Goal: Task Accomplishment & Management: Manage account settings

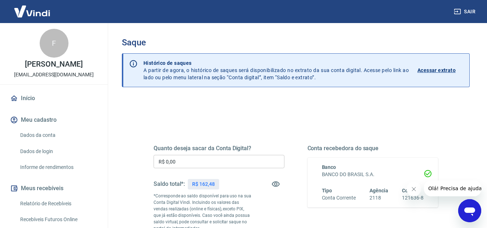
scroll to position [36, 0]
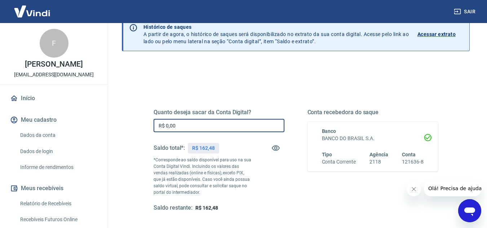
click at [229, 127] on input "R$ 0,00" at bounding box center [218, 125] width 131 height 13
type input "R$ 162,48"
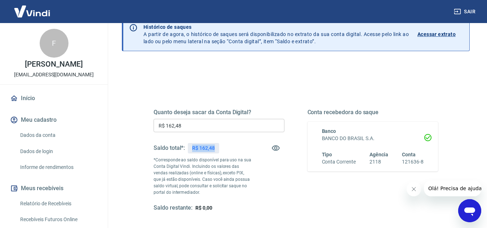
drag, startPoint x: 192, startPoint y: 146, endPoint x: 218, endPoint y: 147, distance: 26.0
click at [218, 147] on div "R$ 162,48" at bounding box center [203, 148] width 31 height 10
copy p "R$ 162,48"
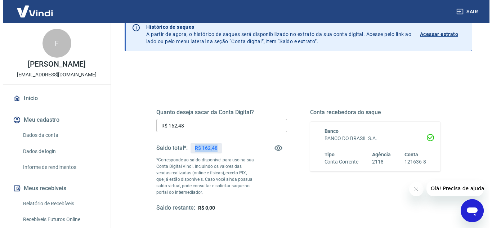
scroll to position [108, 0]
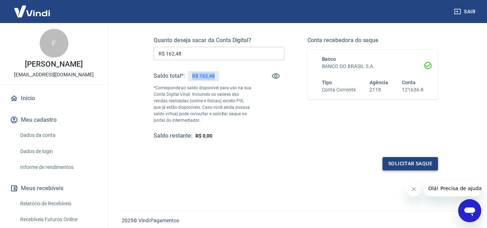
click at [427, 161] on button "Solicitar saque" at bounding box center [409, 163] width 55 height 13
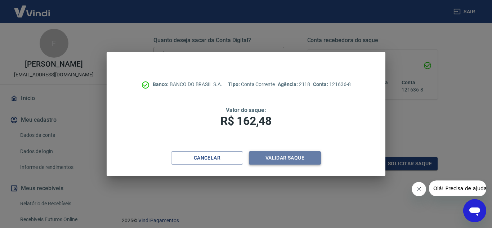
click at [278, 154] on button "Validar saque" at bounding box center [285, 157] width 72 height 13
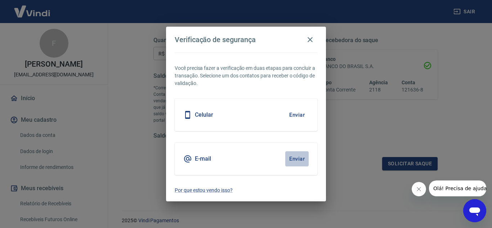
click at [308, 158] on button "Enviar" at bounding box center [296, 158] width 23 height 15
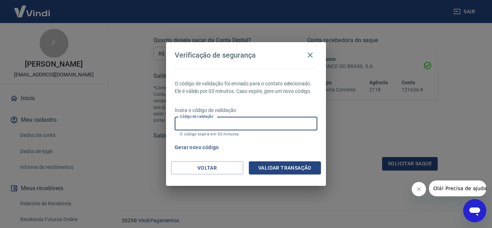
click at [246, 120] on input "Código de validação" at bounding box center [246, 123] width 143 height 13
type input "380870"
click at [292, 173] on button "Validar transação" at bounding box center [285, 167] width 72 height 13
